Goal: Task Accomplishment & Management: Manage account settings

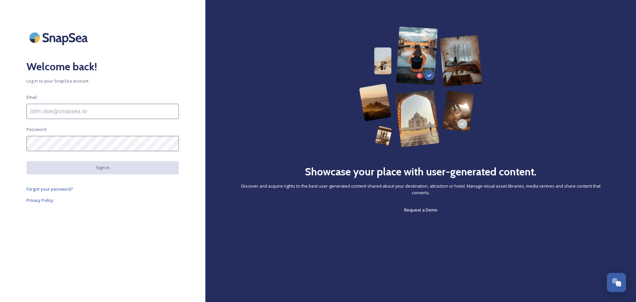
click at [78, 112] on input at bounding box center [102, 111] width 152 height 15
type input "[EMAIL_ADDRESS][DOMAIN_NAME]"
click at [51, 190] on span "Forgot your password?" at bounding box center [49, 189] width 47 height 6
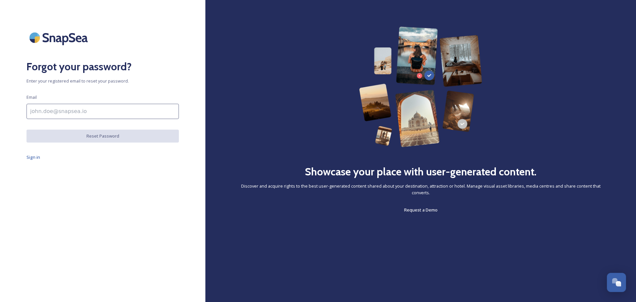
click at [59, 112] on input at bounding box center [102, 111] width 152 height 15
type input "[PERSON_NAME][EMAIL_ADDRESS][DOMAIN_NAME]"
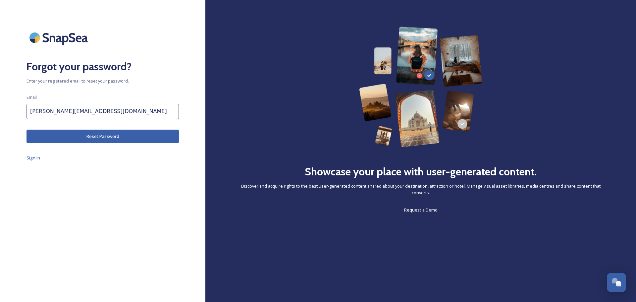
click at [82, 131] on button "Reset Password" at bounding box center [102, 136] width 152 height 14
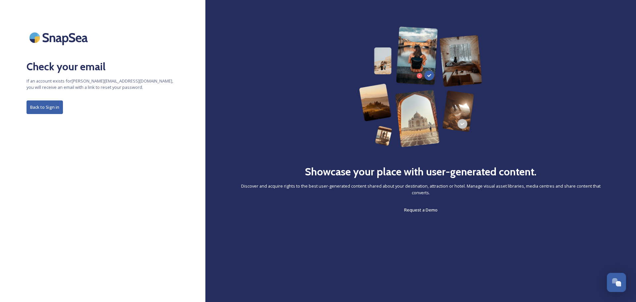
click at [46, 112] on button "Back to Sign in" at bounding box center [44, 107] width 36 height 14
